Goal: Task Accomplishment & Management: Manage account settings

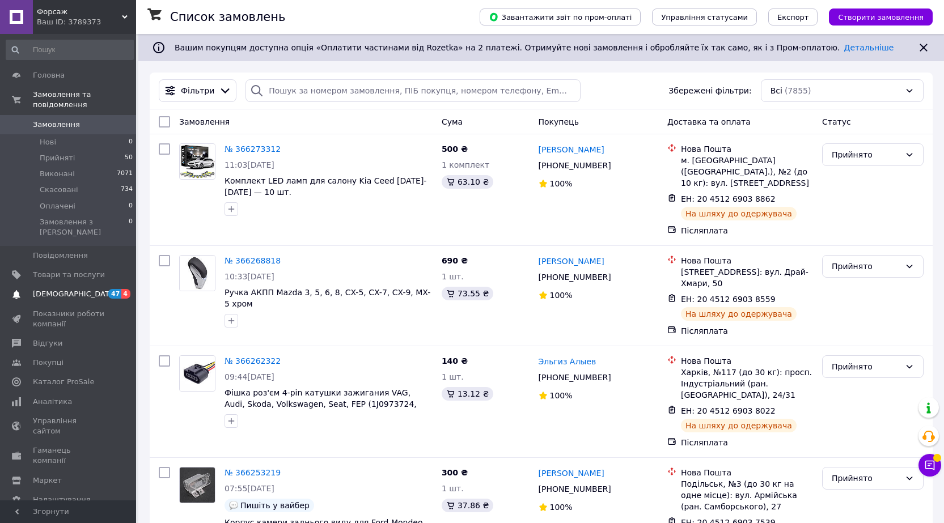
click at [45, 289] on span "[DEMOGRAPHIC_DATA]" at bounding box center [75, 294] width 84 height 10
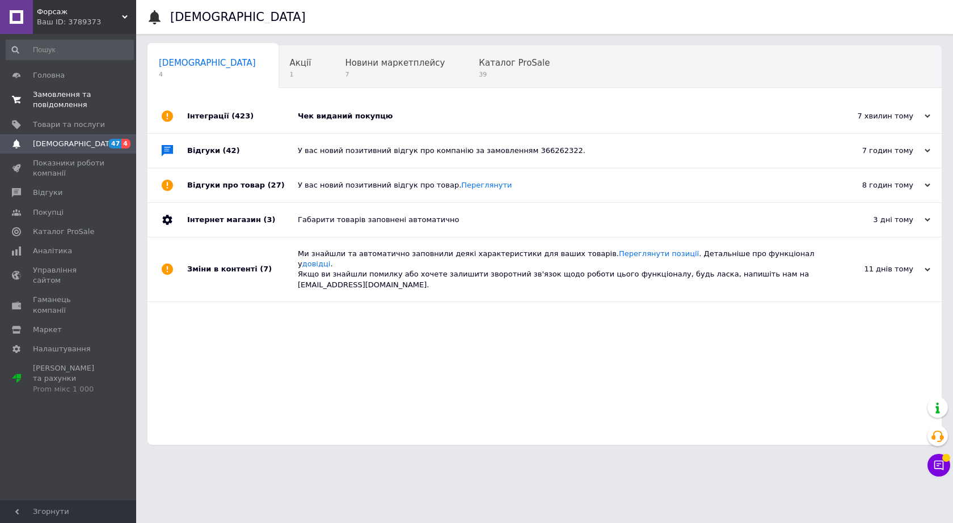
click at [66, 94] on span "Замовлення та повідомлення" at bounding box center [69, 100] width 72 height 20
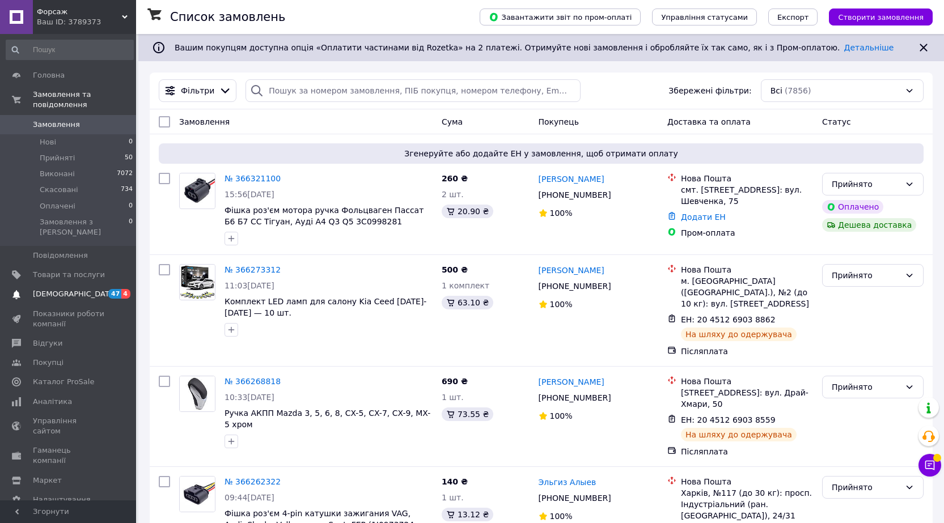
click at [70, 289] on span "[DEMOGRAPHIC_DATA]" at bounding box center [75, 294] width 84 height 10
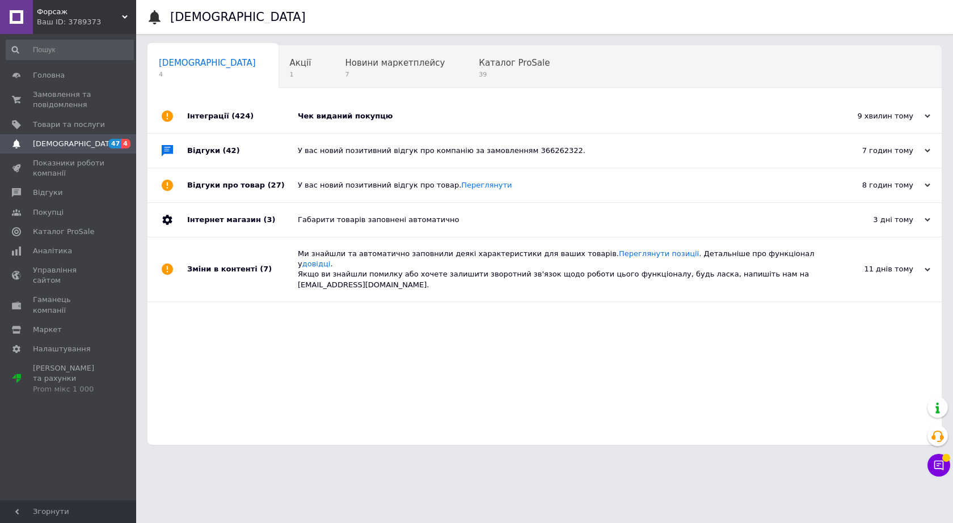
click at [64, 142] on span "[DEMOGRAPHIC_DATA]" at bounding box center [75, 144] width 84 height 10
click at [49, 90] on link "Замовлення та повідомлення 0 0" at bounding box center [70, 99] width 140 height 29
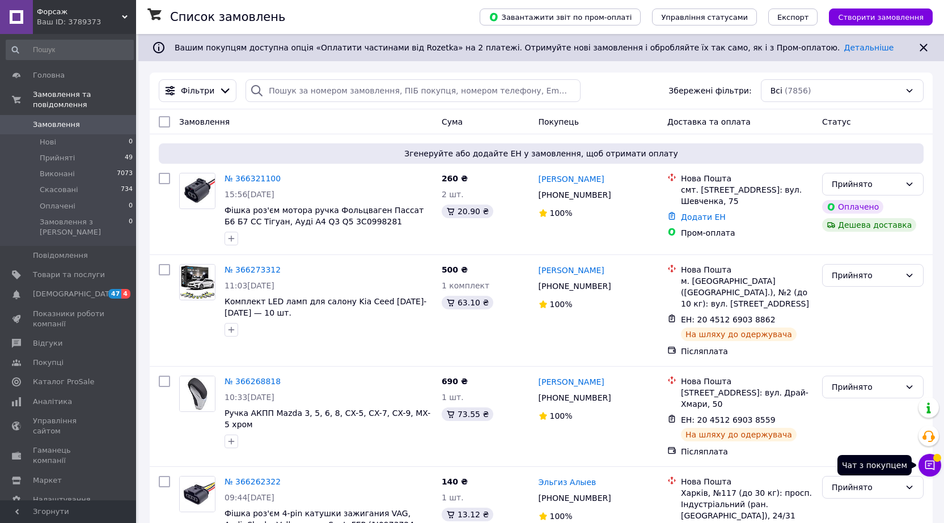
click at [934, 466] on icon at bounding box center [929, 465] width 11 height 11
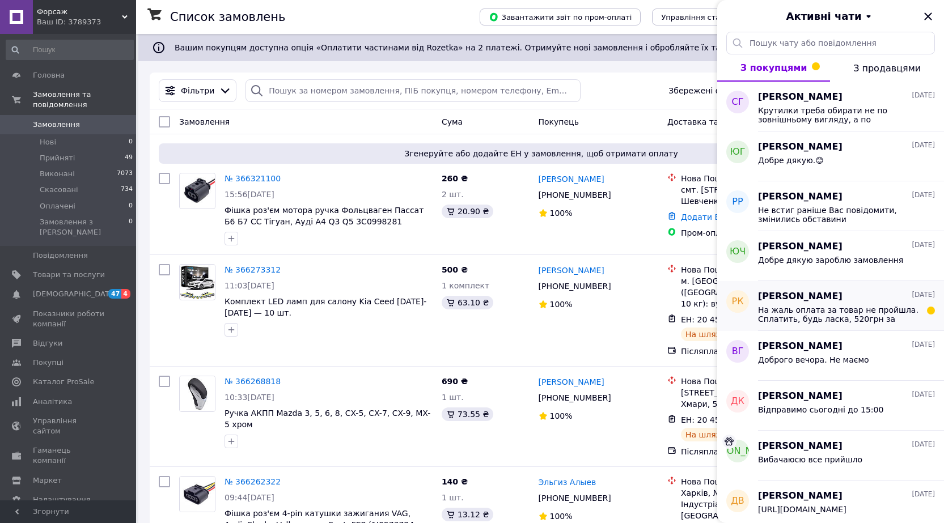
click at [833, 317] on span "На жаль оплата за товар не пройшла. Сплатить, будь ласка, 520грн за повторювачі…" at bounding box center [838, 315] width 161 height 18
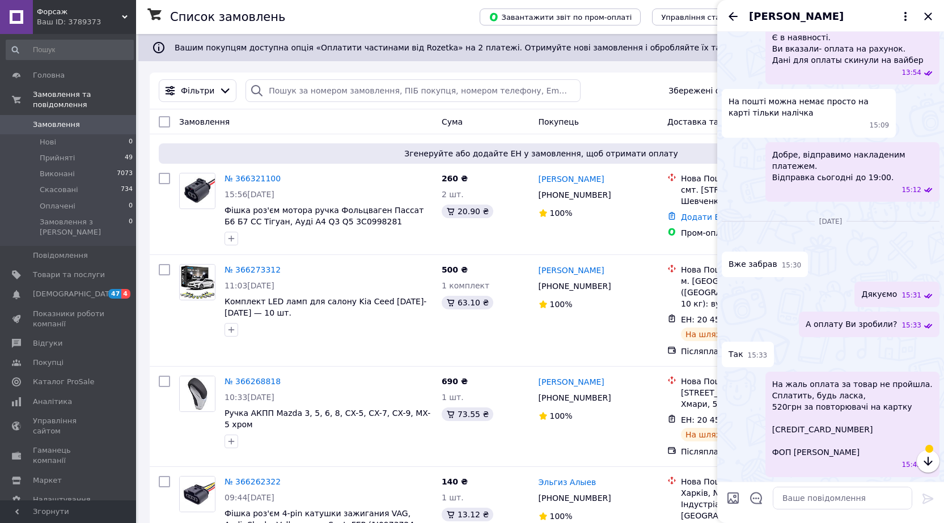
scroll to position [417, 0]
click at [930, 14] on icon "Закрити" at bounding box center [929, 17] width 14 height 14
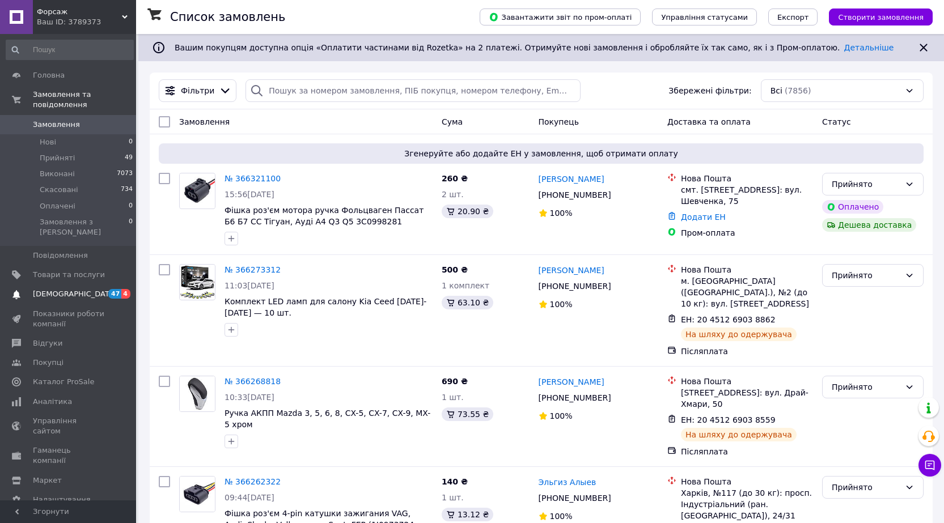
click at [64, 289] on span "[DEMOGRAPHIC_DATA]" at bounding box center [75, 294] width 84 height 10
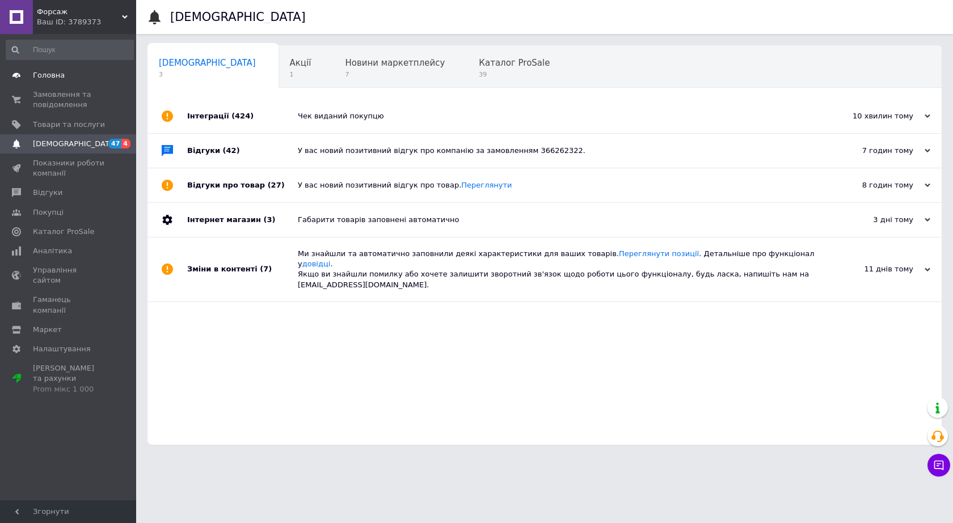
click at [55, 74] on span "Головна" at bounding box center [49, 75] width 32 height 10
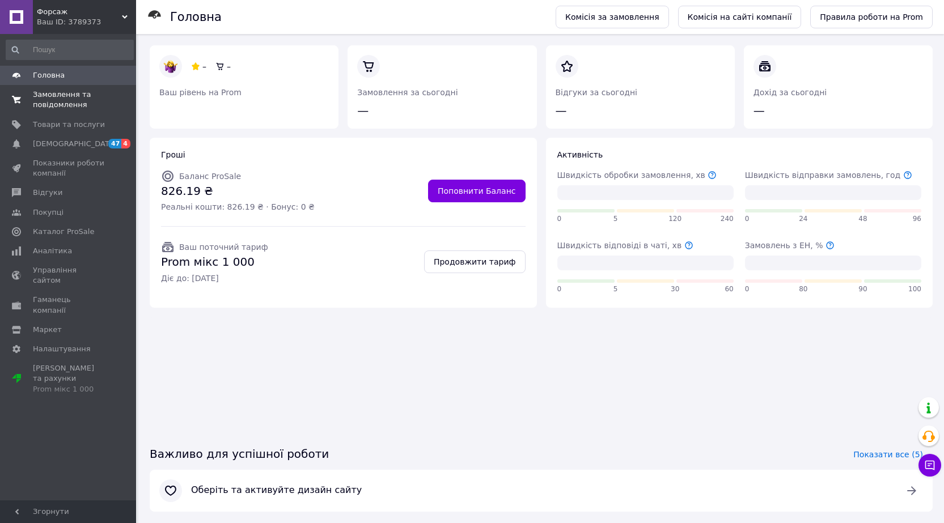
click at [57, 99] on span "Замовлення та повідомлення" at bounding box center [69, 100] width 72 height 20
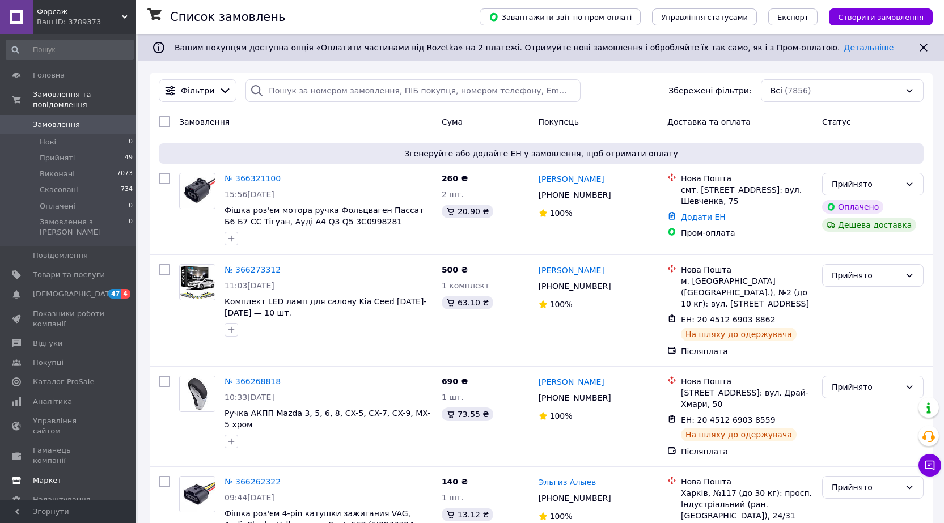
click at [47, 476] on span "Маркет" at bounding box center [47, 481] width 29 height 10
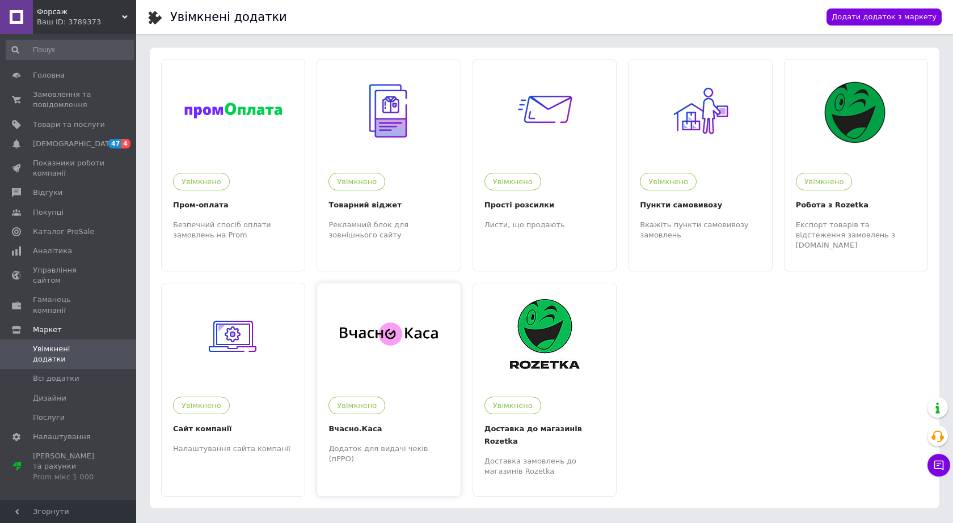
click at [375, 350] on div at bounding box center [388, 335] width 143 height 102
click at [75, 94] on span "Замовлення та повідомлення" at bounding box center [69, 100] width 72 height 20
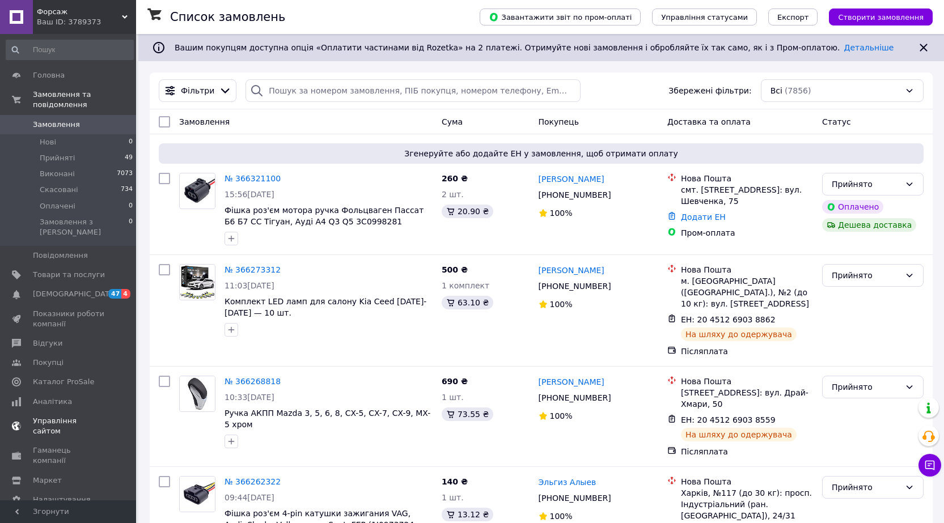
click at [69, 289] on span "[DEMOGRAPHIC_DATA]" at bounding box center [75, 294] width 84 height 10
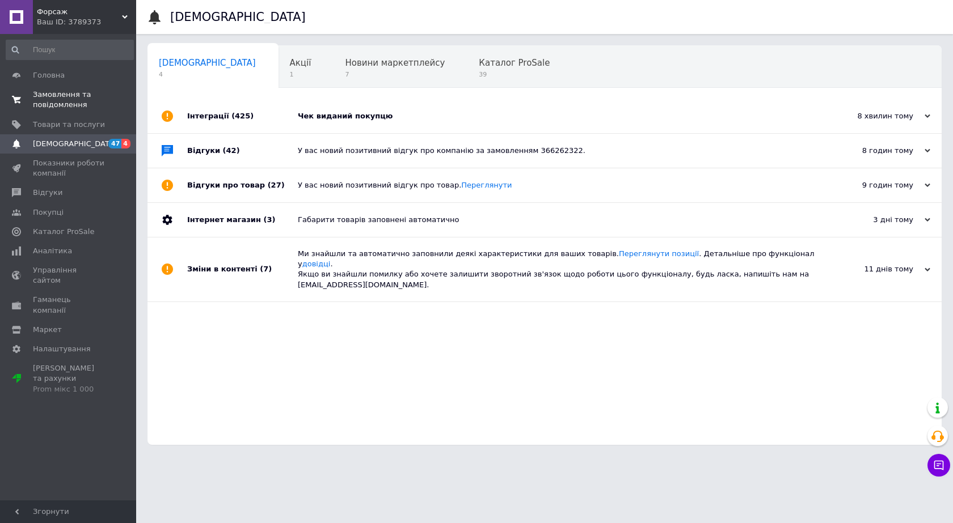
click at [58, 94] on span "Замовлення та повідомлення" at bounding box center [69, 100] width 72 height 20
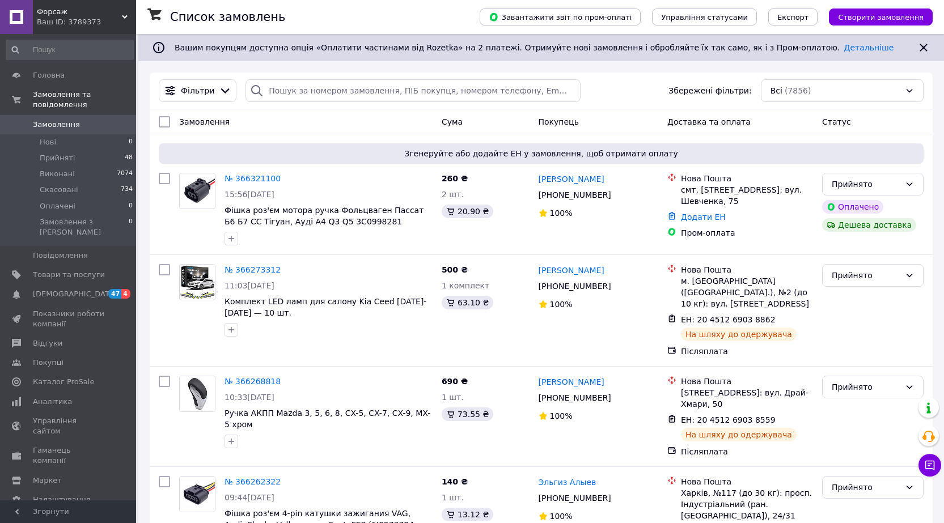
click at [256, 180] on link "№ 366321100" at bounding box center [253, 178] width 56 height 9
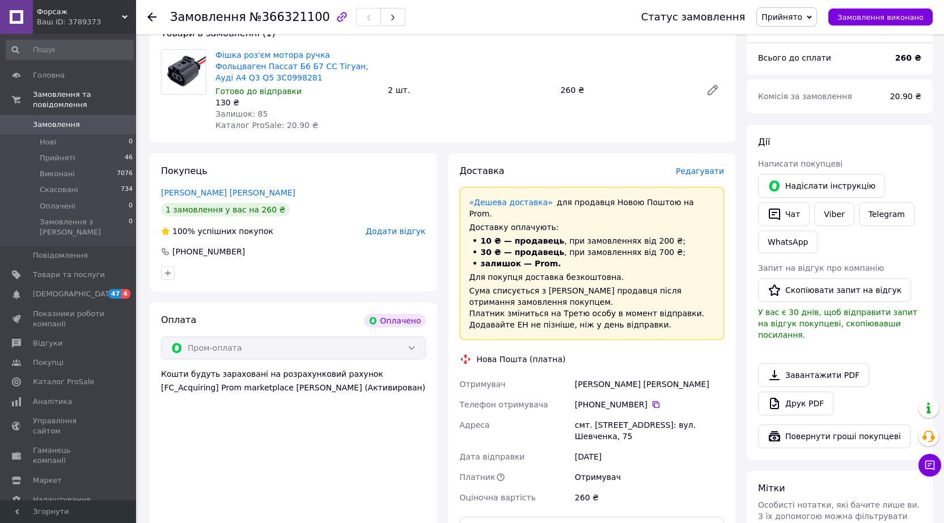
scroll to position [454, 0]
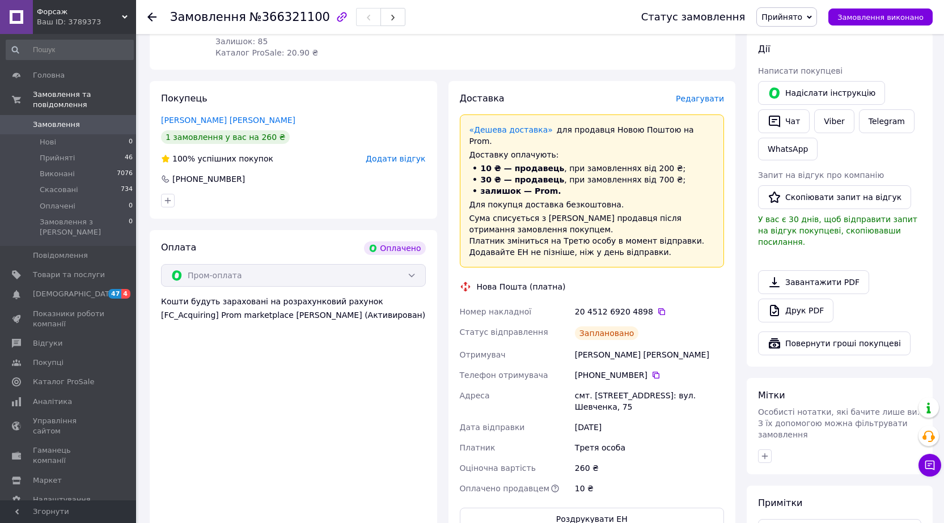
click at [70, 120] on span "Замовлення" at bounding box center [56, 125] width 47 height 10
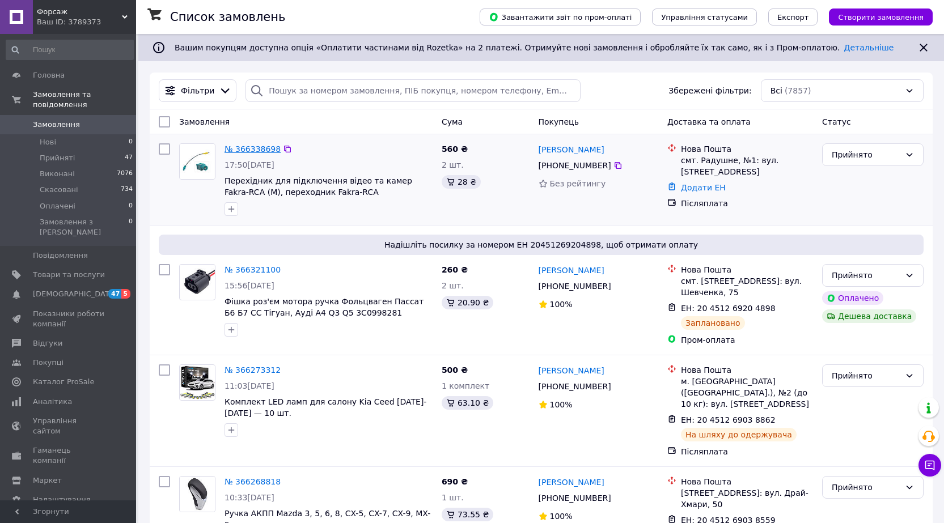
click at [252, 151] on link "№ 366338698" at bounding box center [253, 149] width 56 height 9
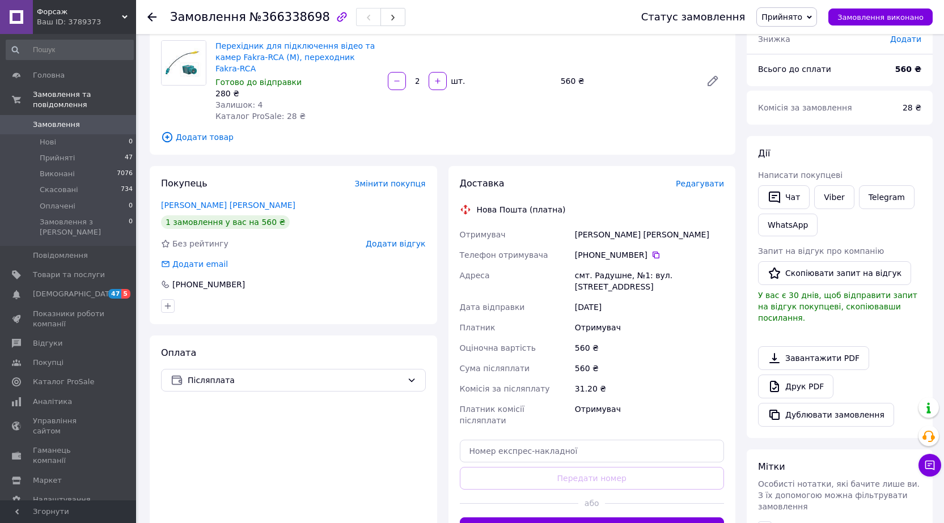
scroll to position [227, 0]
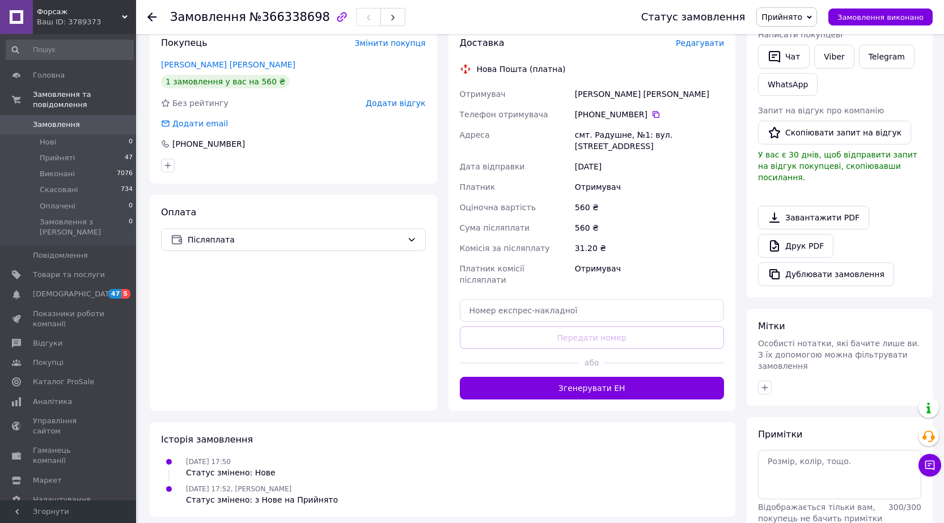
click at [614, 377] on button "Згенерувати ЕН" at bounding box center [592, 388] width 265 height 23
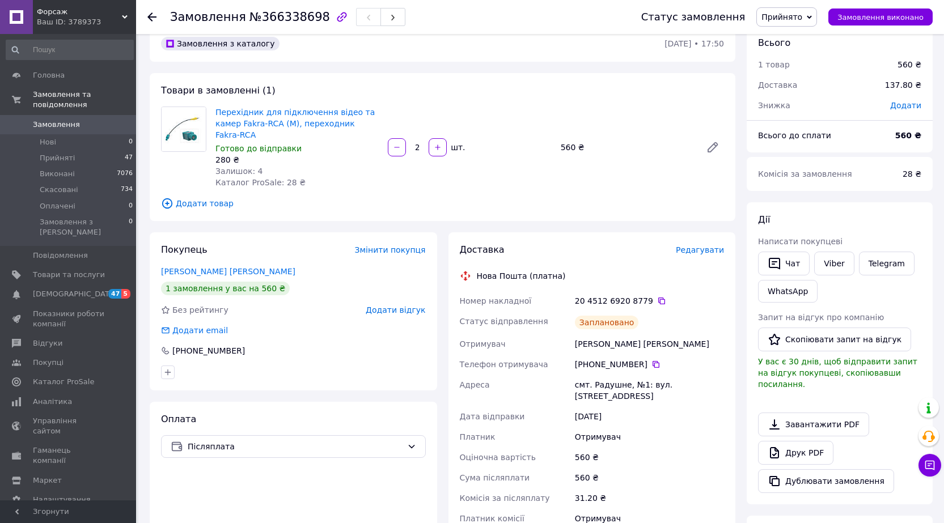
scroll to position [0, 0]
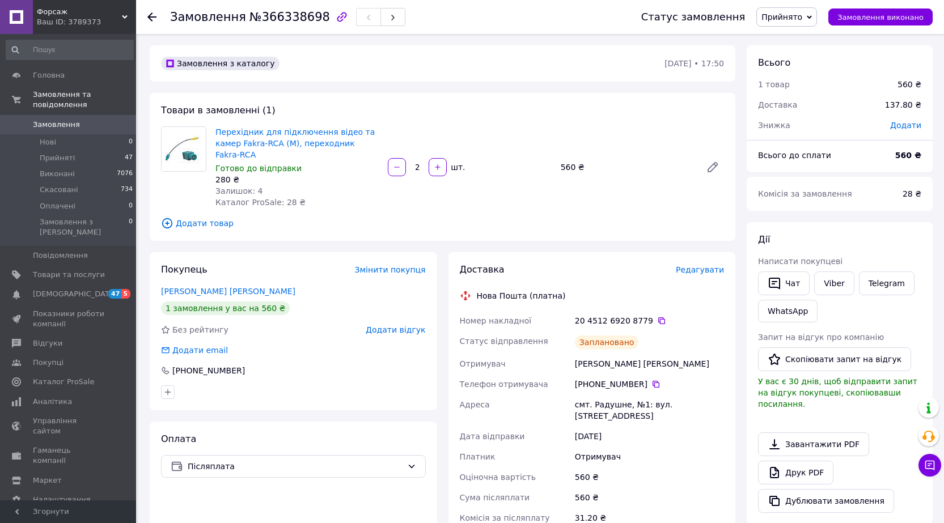
click at [62, 120] on span "Замовлення" at bounding box center [56, 125] width 47 height 10
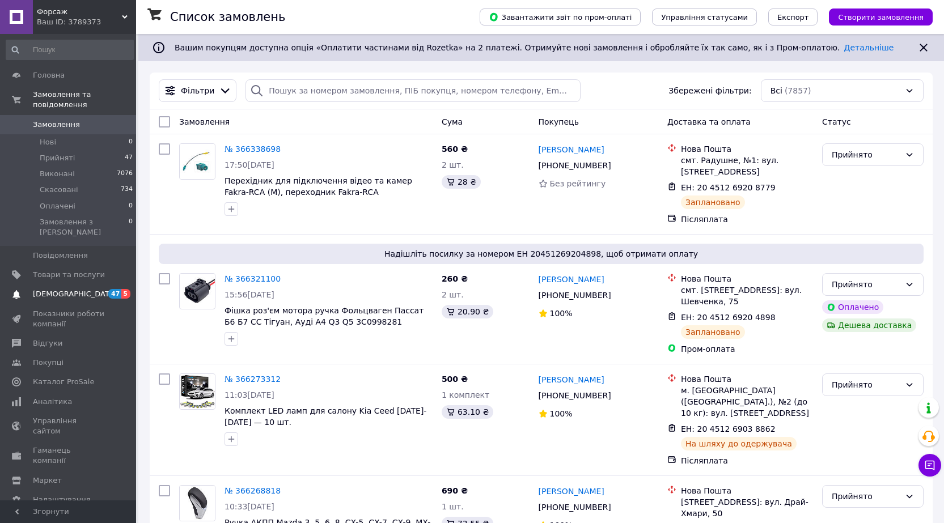
click at [60, 285] on link "Сповіщення 47 5" at bounding box center [70, 294] width 140 height 19
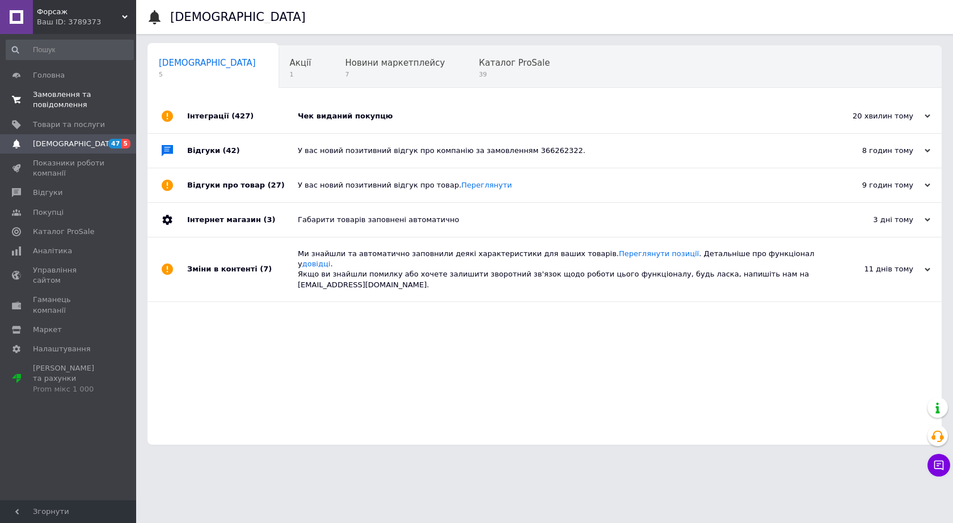
click at [69, 96] on span "Замовлення та повідомлення" at bounding box center [69, 100] width 72 height 20
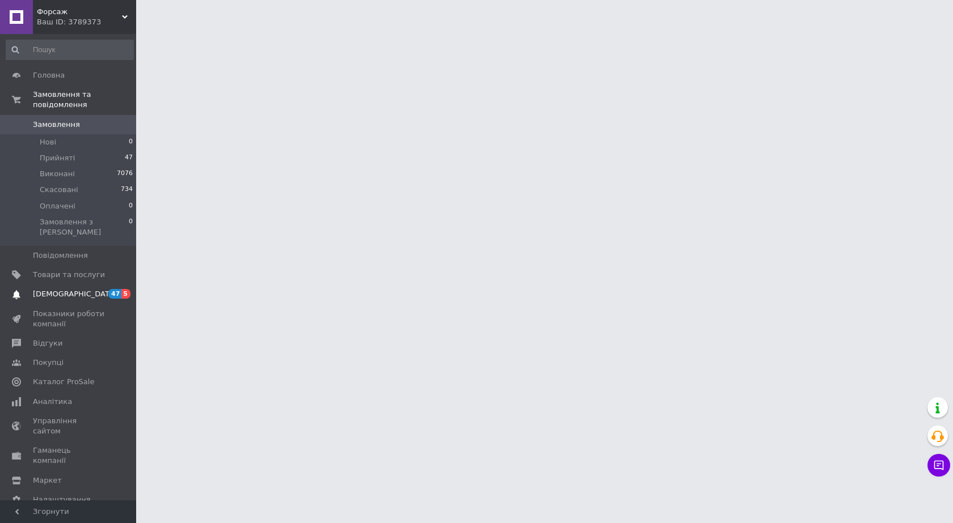
click at [60, 289] on span "[DEMOGRAPHIC_DATA]" at bounding box center [75, 294] width 84 height 10
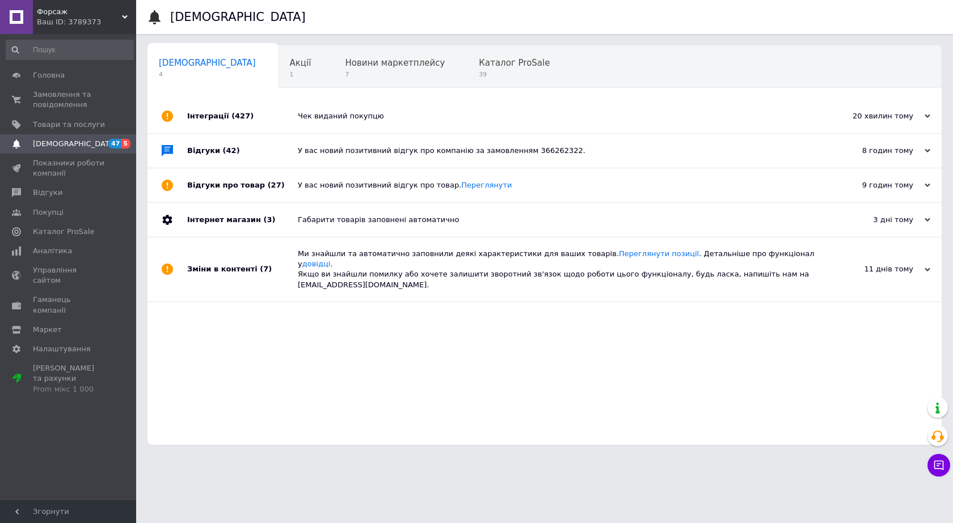
click at [368, 117] on div "Чек виданий покупцю" at bounding box center [557, 116] width 519 height 10
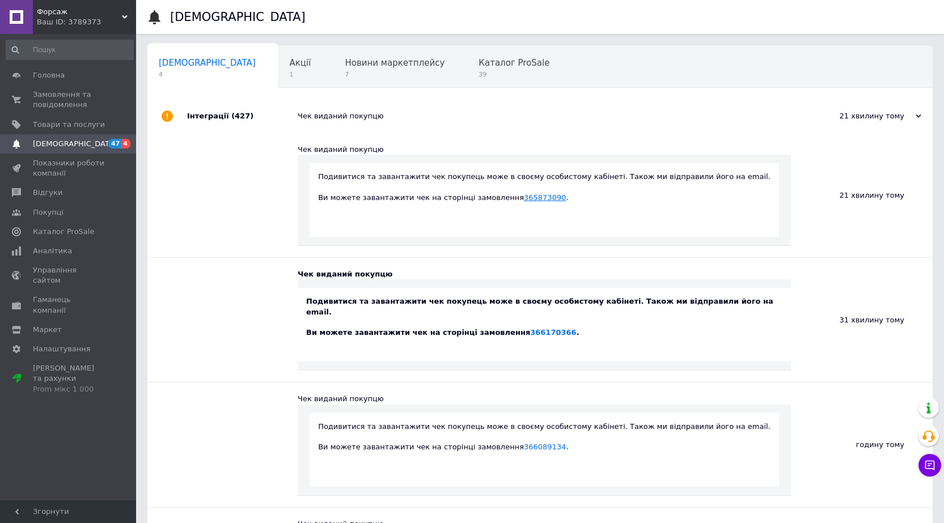
click at [553, 199] on link "365873090" at bounding box center [545, 197] width 42 height 9
click at [559, 328] on link "366170366" at bounding box center [553, 332] width 46 height 9
click at [61, 91] on span "Замовлення та повідомлення" at bounding box center [69, 100] width 72 height 20
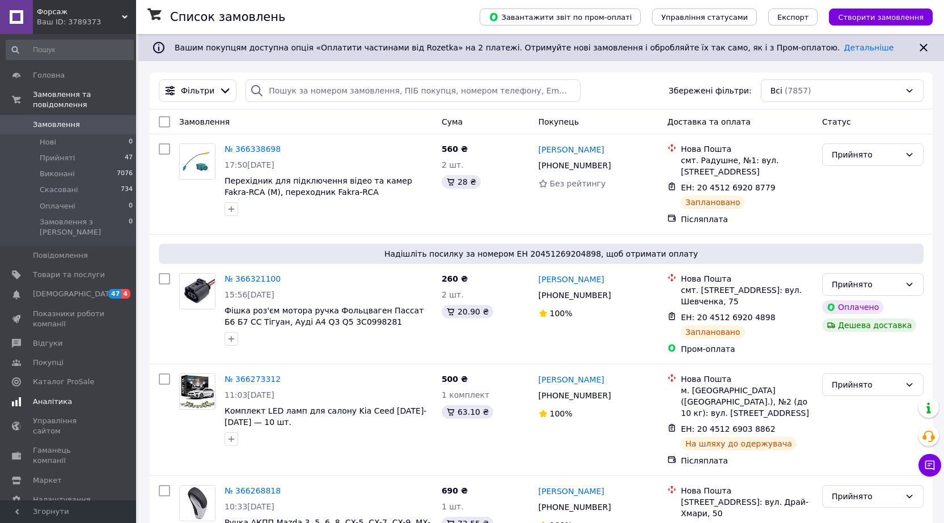
click at [48, 397] on span "Аналітика" at bounding box center [52, 402] width 39 height 10
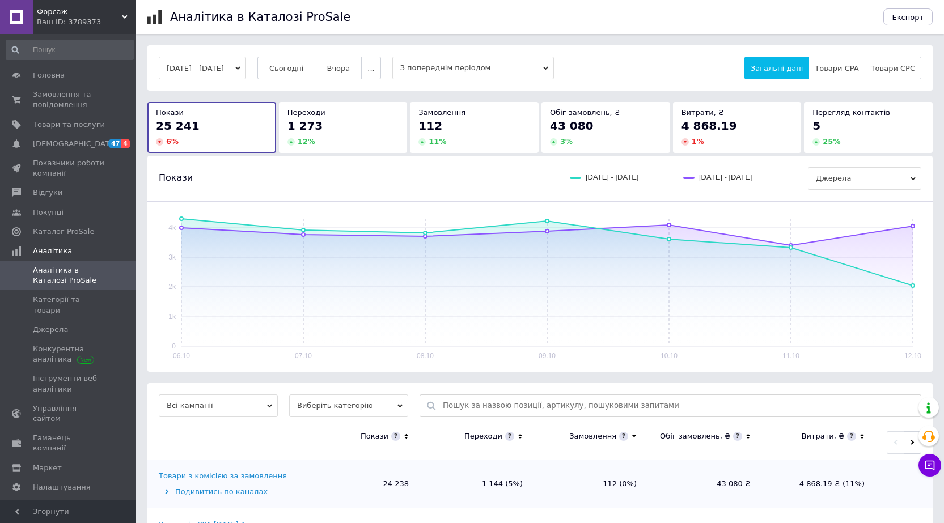
click at [246, 67] on button "06.10.2025 - 12.10.2025" at bounding box center [202, 68] width 87 height 23
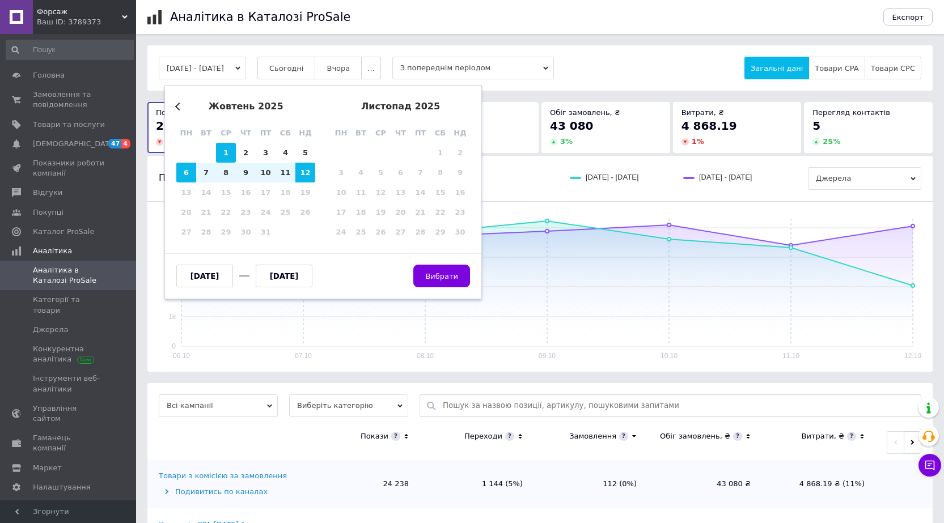
click at [229, 152] on div "1" at bounding box center [226, 153] width 20 height 20
type input "[DATE]"
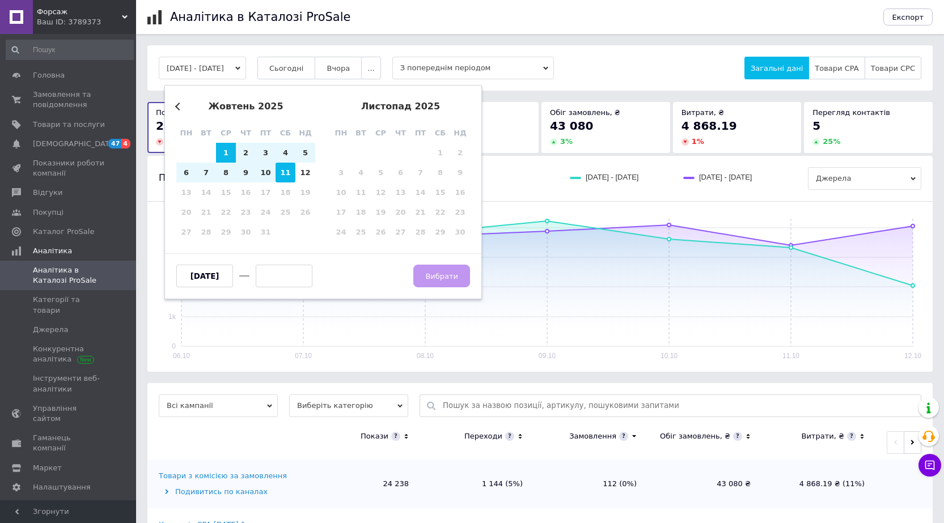
click at [289, 175] on div "11" at bounding box center [286, 173] width 20 height 20
type input "[DATE]"
click at [464, 278] on button "Вибрати" at bounding box center [441, 276] width 57 height 23
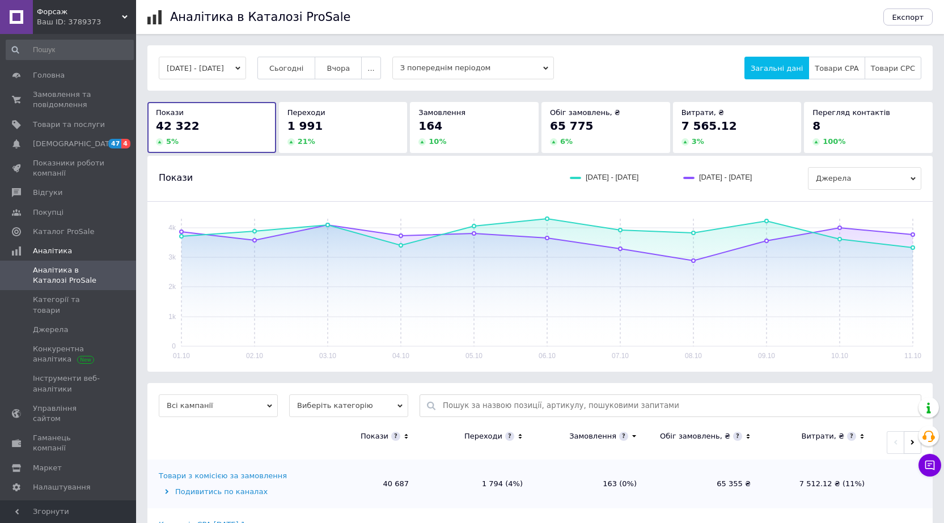
click at [548, 66] on icon at bounding box center [545, 68] width 5 height 5
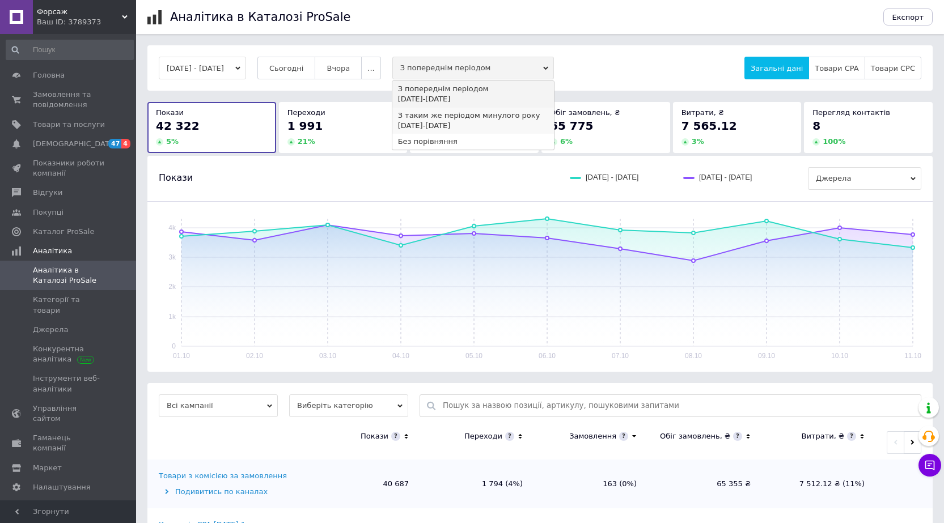
click at [483, 121] on div "01.10.2024 - 11.10.2024" at bounding box center [473, 126] width 150 height 10
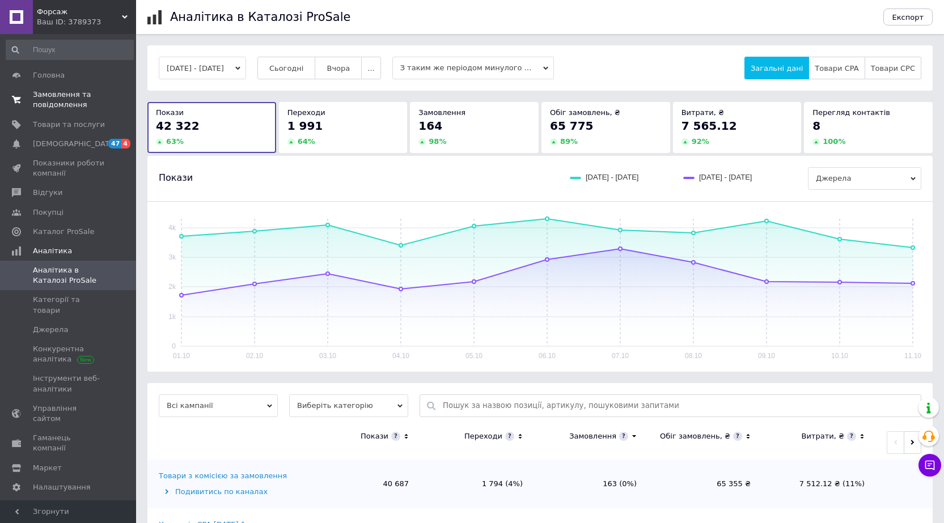
click at [72, 93] on span "Замовлення та повідомлення" at bounding box center [69, 100] width 72 height 20
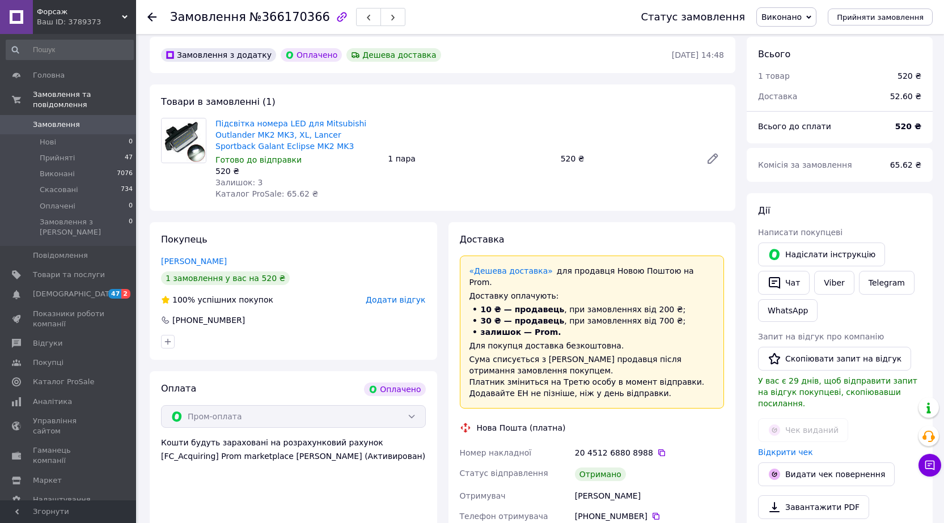
scroll to position [340, 0]
